Goal: Information Seeking & Learning: Find specific fact

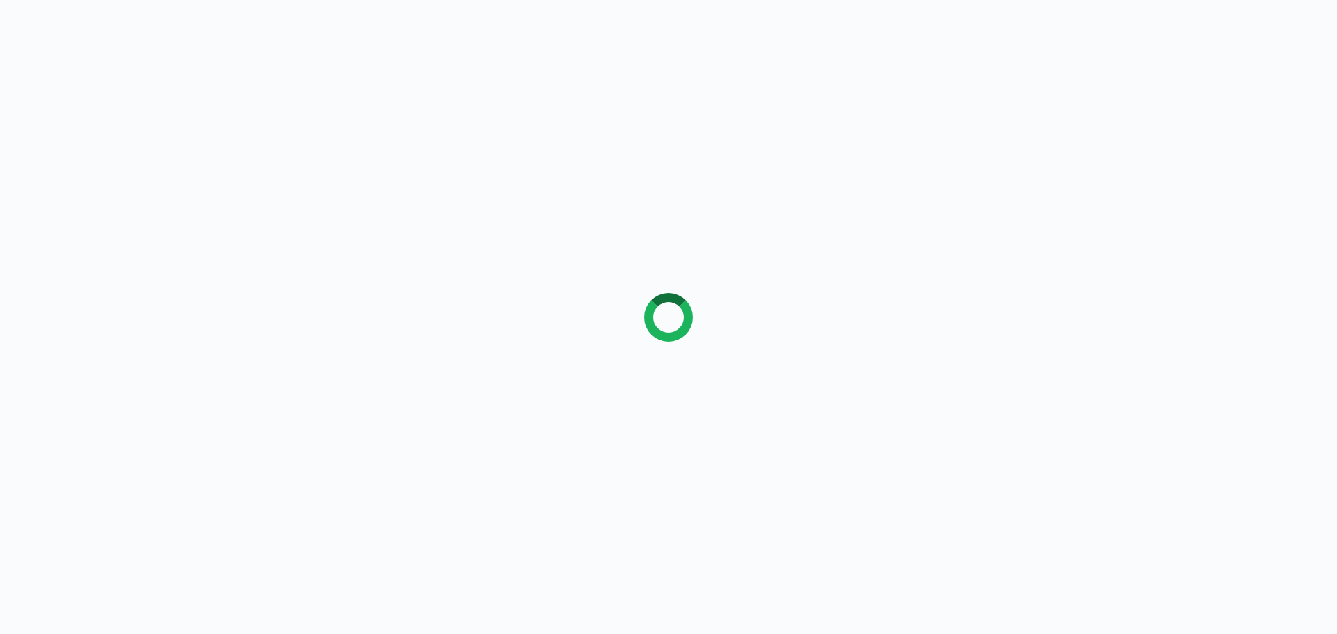
click at [115, 118] on div at bounding box center [668, 317] width 1337 height 634
click at [102, 84] on div at bounding box center [668, 317] width 1337 height 634
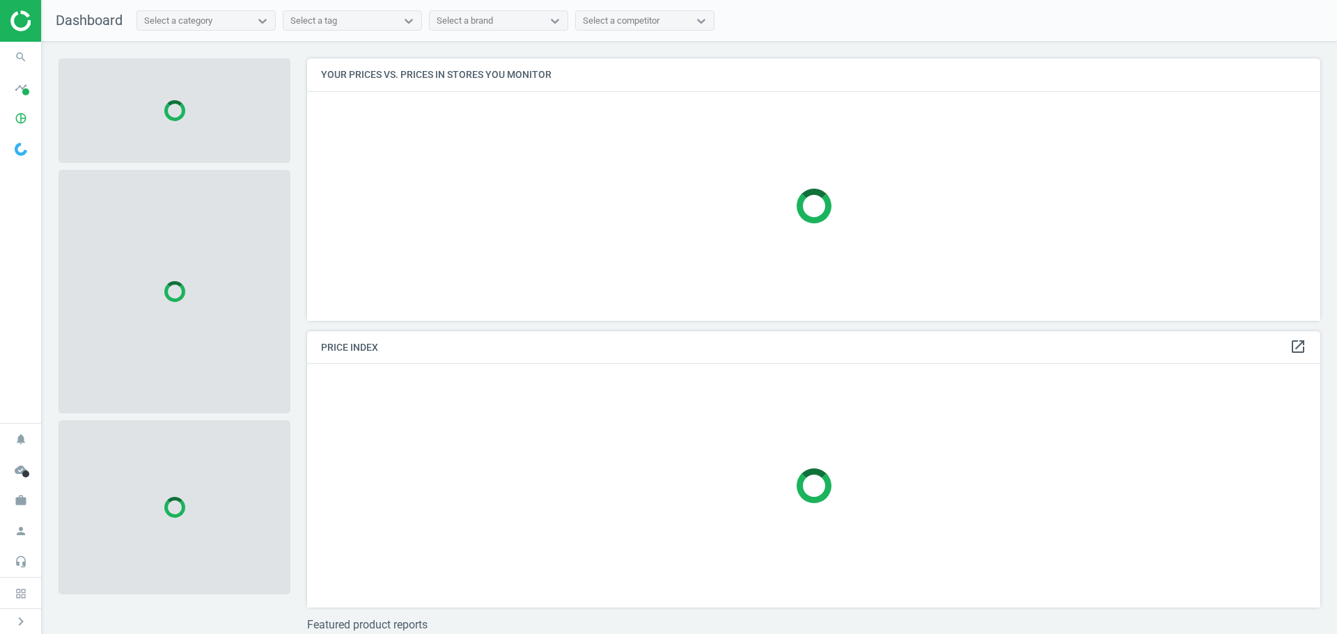
scroll to position [283, 1025]
click at [22, 62] on icon "search" at bounding box center [21, 57] width 26 height 26
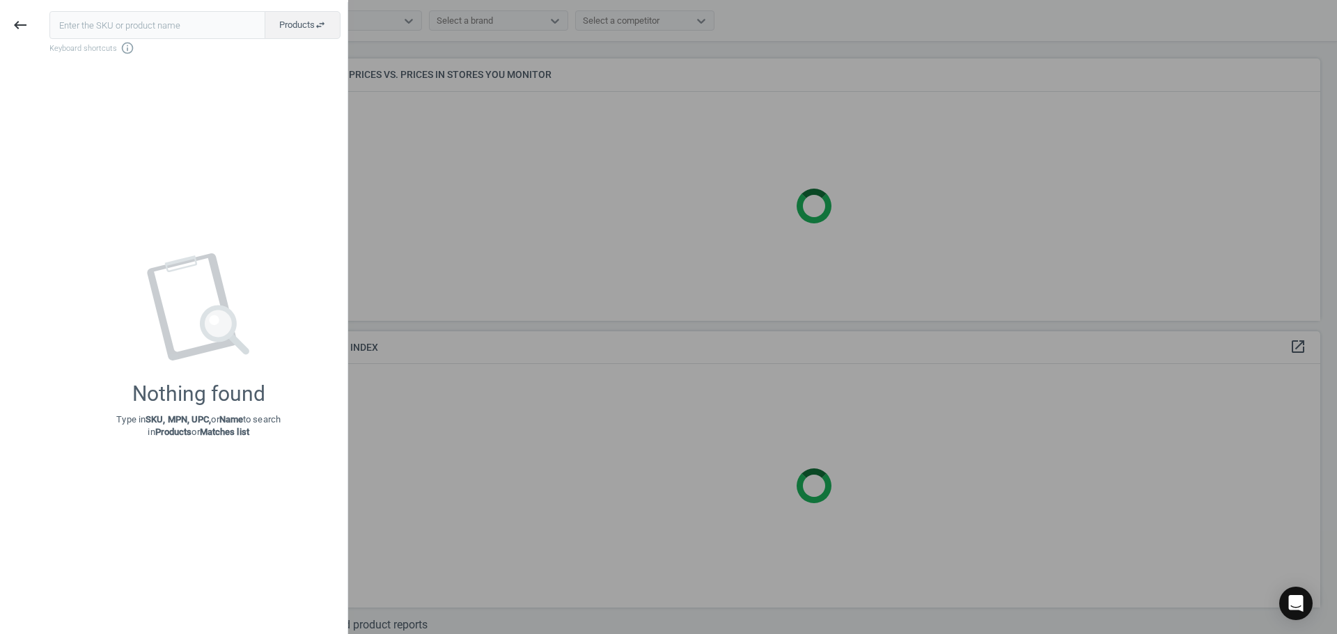
click at [71, 27] on input "text" at bounding box center [157, 25] width 216 height 28
type input "17684848"
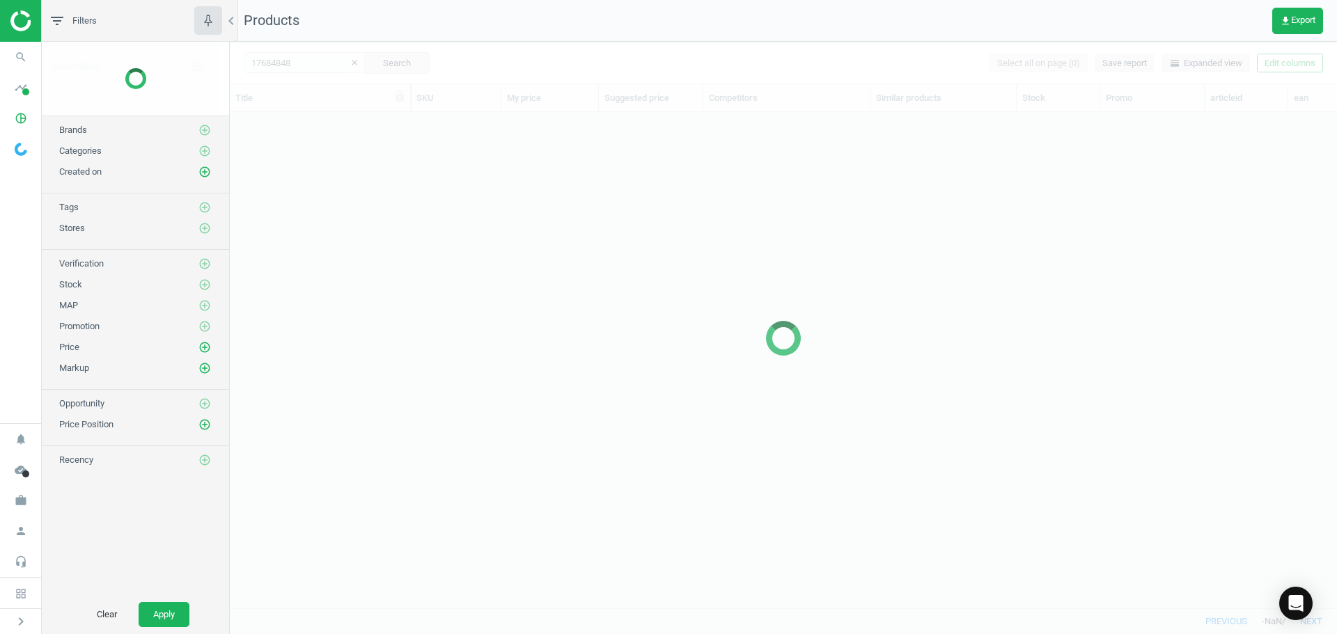
scroll to position [475, 1097]
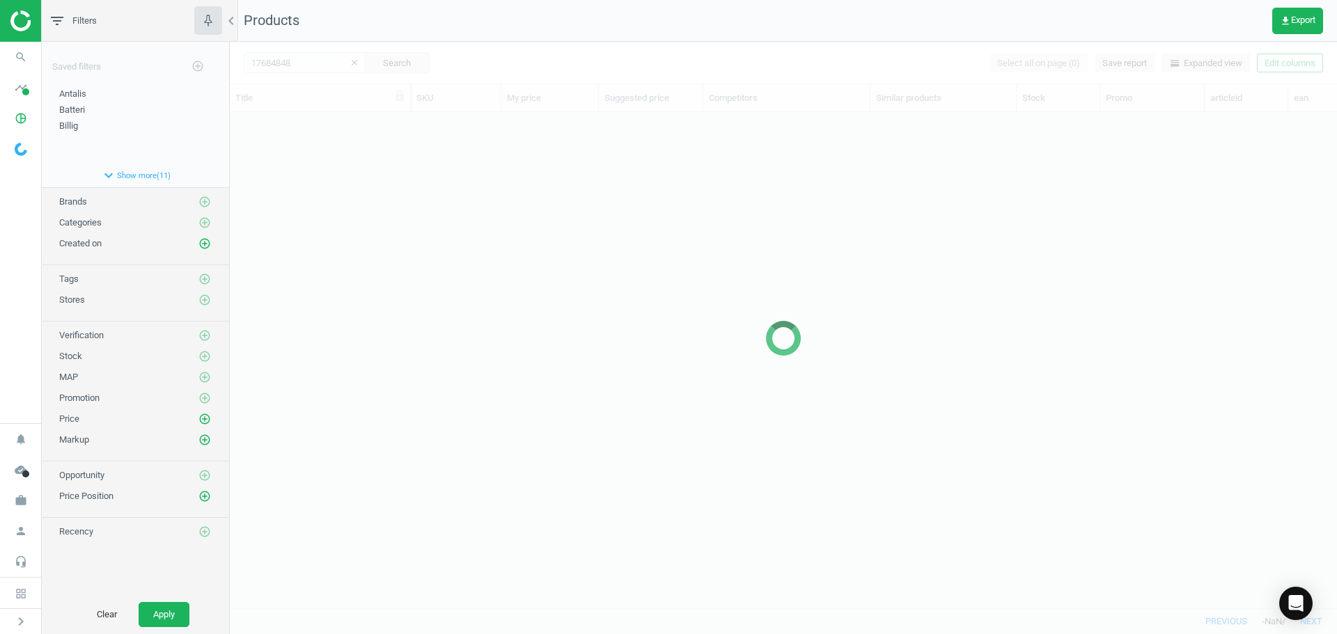
click at [495, 240] on div at bounding box center [783, 338] width 1107 height 593
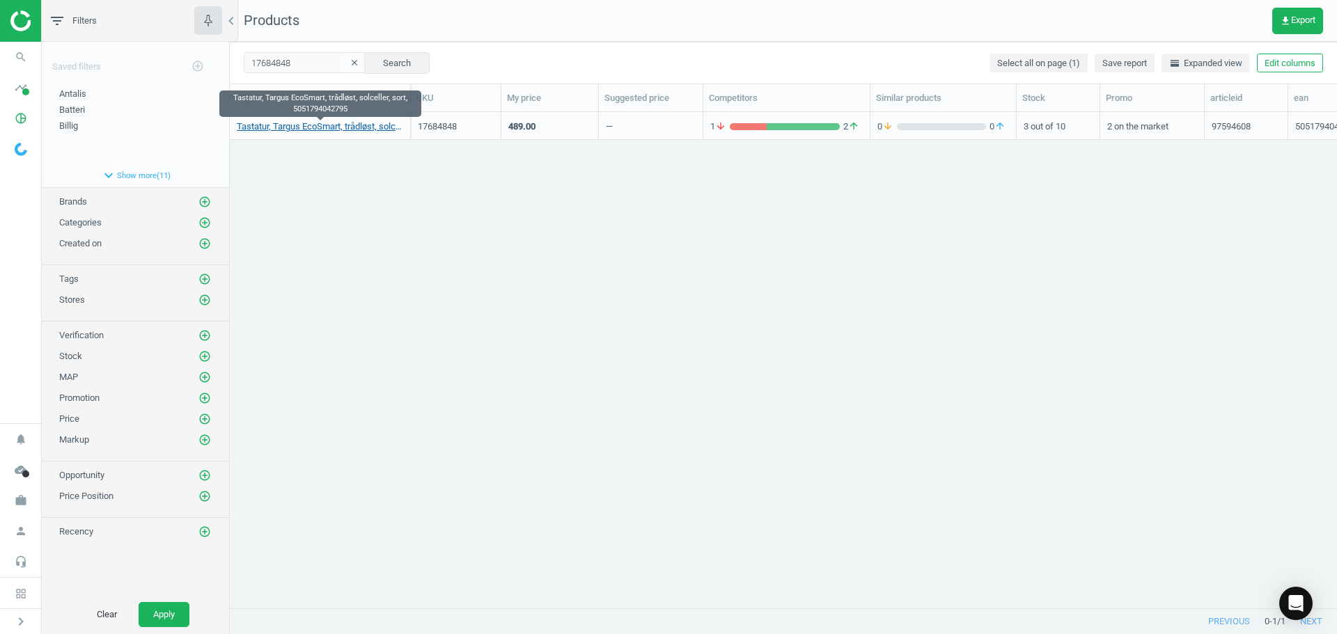
click at [351, 132] on link "Tastatur, Targus EcoSmart, trådløst, solceller, sort, 5051794042795" at bounding box center [320, 126] width 166 height 13
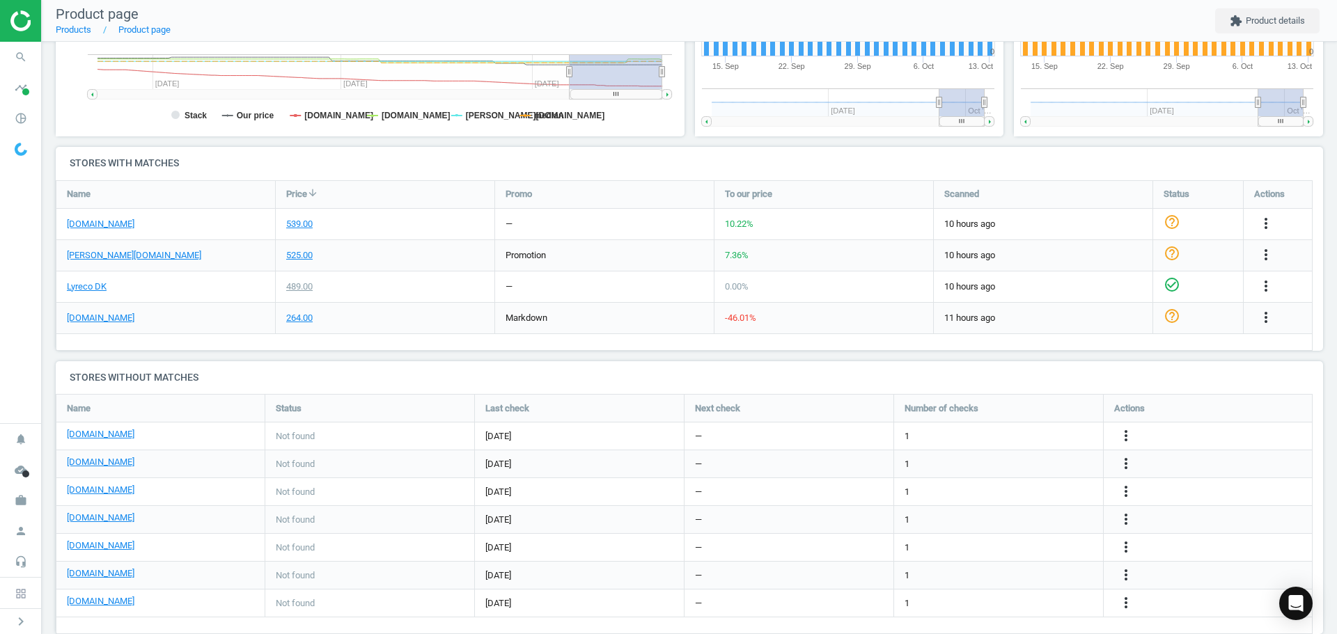
scroll to position [390, 0]
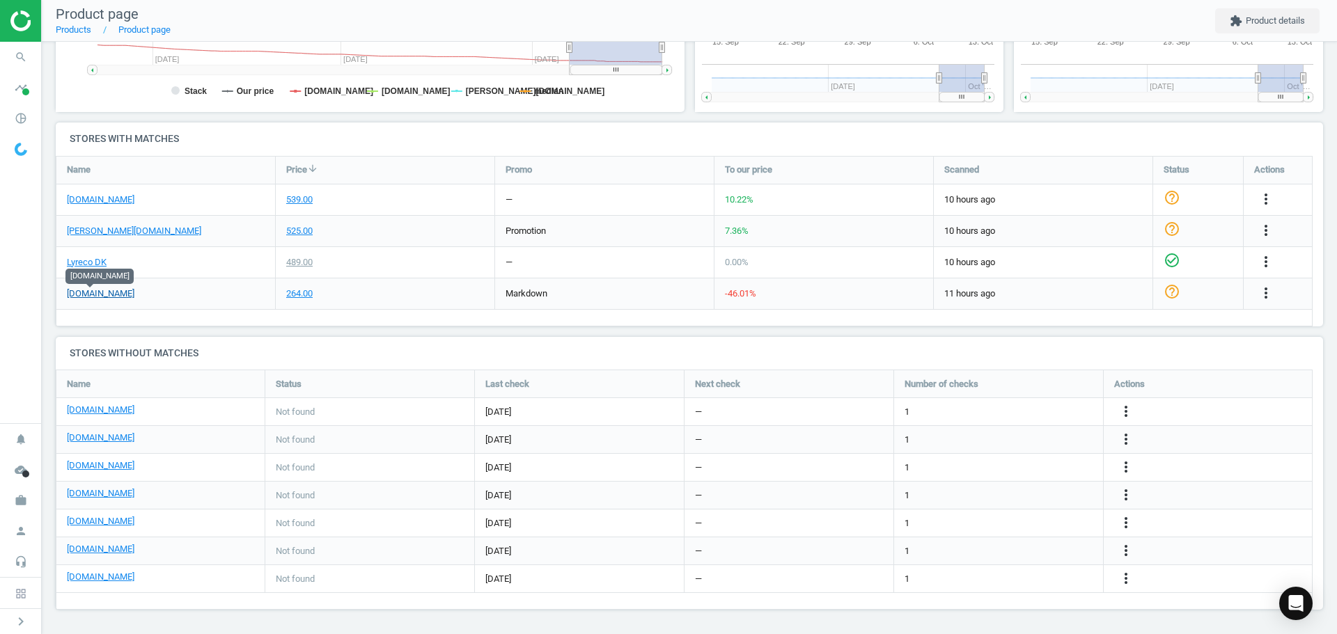
click at [95, 294] on link "[DOMAIN_NAME]" at bounding box center [101, 294] width 68 height 13
click at [127, 411] on link "[DOMAIN_NAME]" at bounding box center [101, 410] width 68 height 13
click at [93, 438] on link "[DOMAIN_NAME]" at bounding box center [101, 438] width 68 height 13
click at [88, 496] on link "[DOMAIN_NAME]" at bounding box center [101, 494] width 68 height 13
click at [94, 523] on link "[DOMAIN_NAME]" at bounding box center [101, 521] width 68 height 13
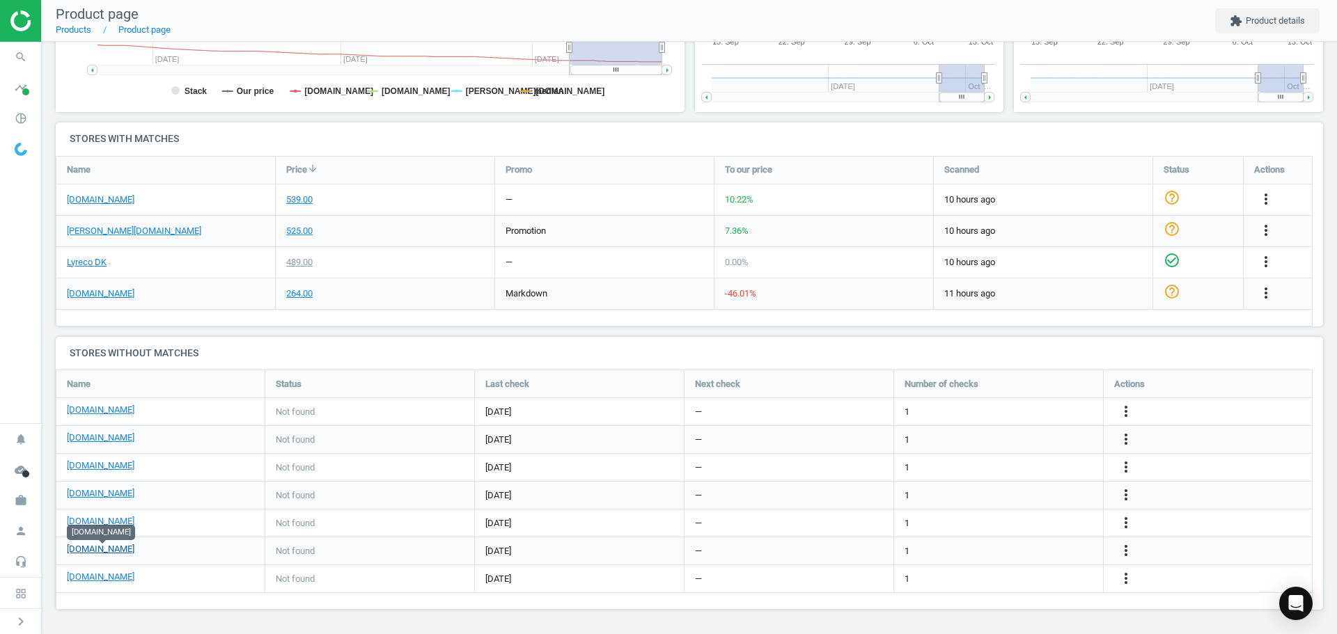
click at [85, 554] on link "[DOMAIN_NAME]" at bounding box center [101, 549] width 68 height 13
click at [98, 578] on link "[DOMAIN_NAME]" at bounding box center [101, 577] width 68 height 13
